Goal: Find specific page/section: Find specific page/section

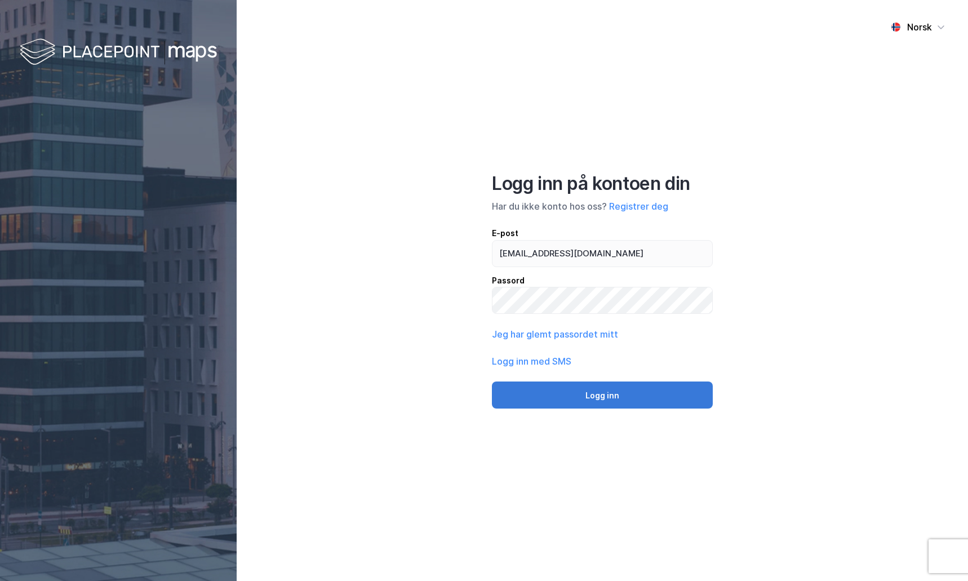
click at [640, 404] on button "Logg inn" at bounding box center [602, 394] width 221 height 27
